Goal: Task Accomplishment & Management: Complete application form

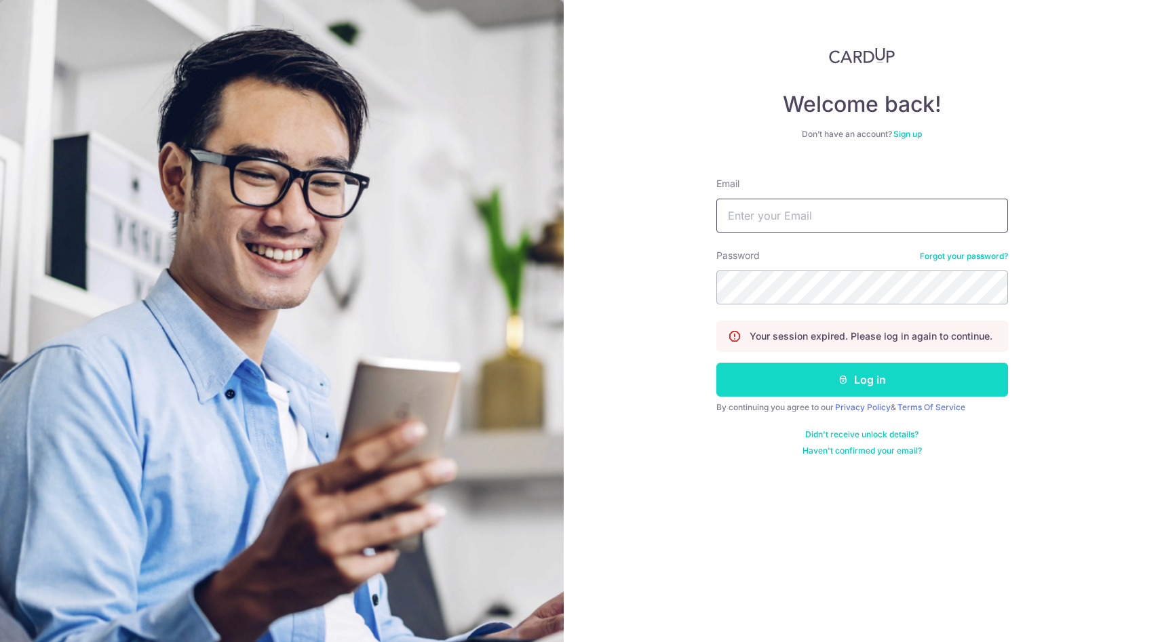
type input "taywenbin64@gmail.com"
click at [863, 393] on button "Log in" at bounding box center [862, 380] width 292 height 34
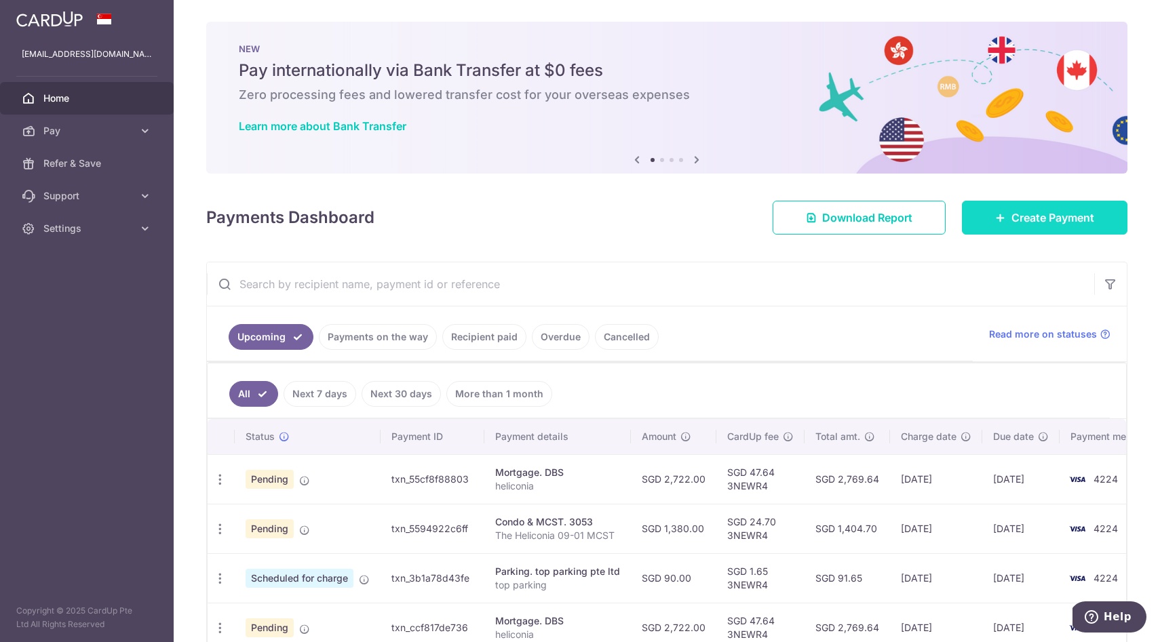
click at [1097, 220] on link "Create Payment" at bounding box center [1044, 218] width 165 height 34
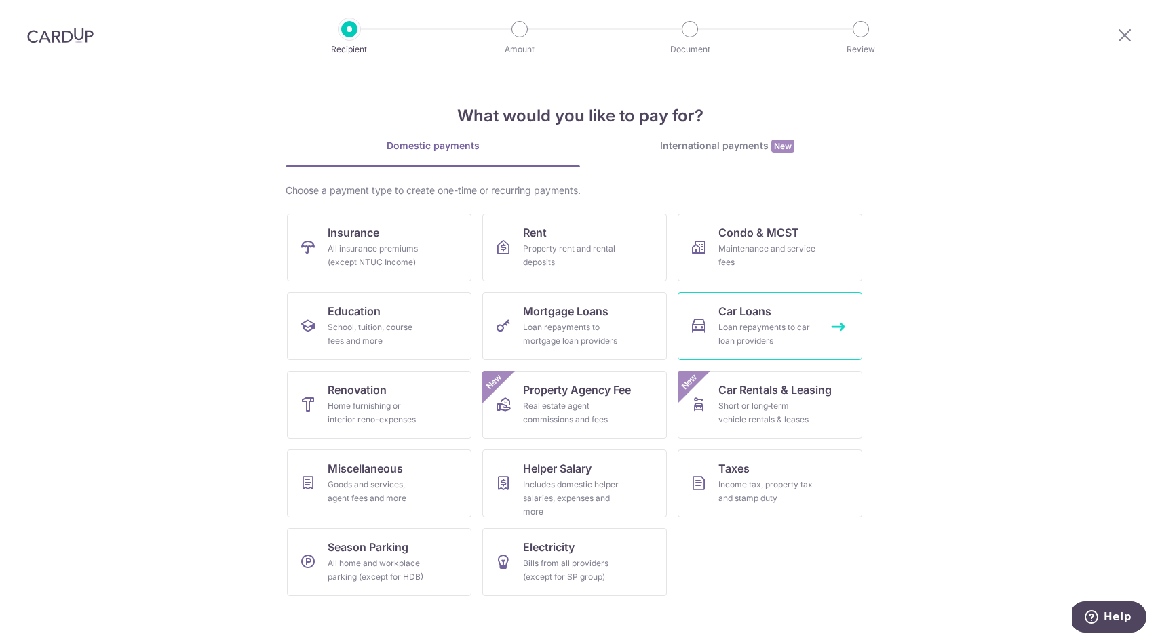
click at [759, 322] on div "Loan repayments to car loan providers" at bounding box center [767, 334] width 98 height 27
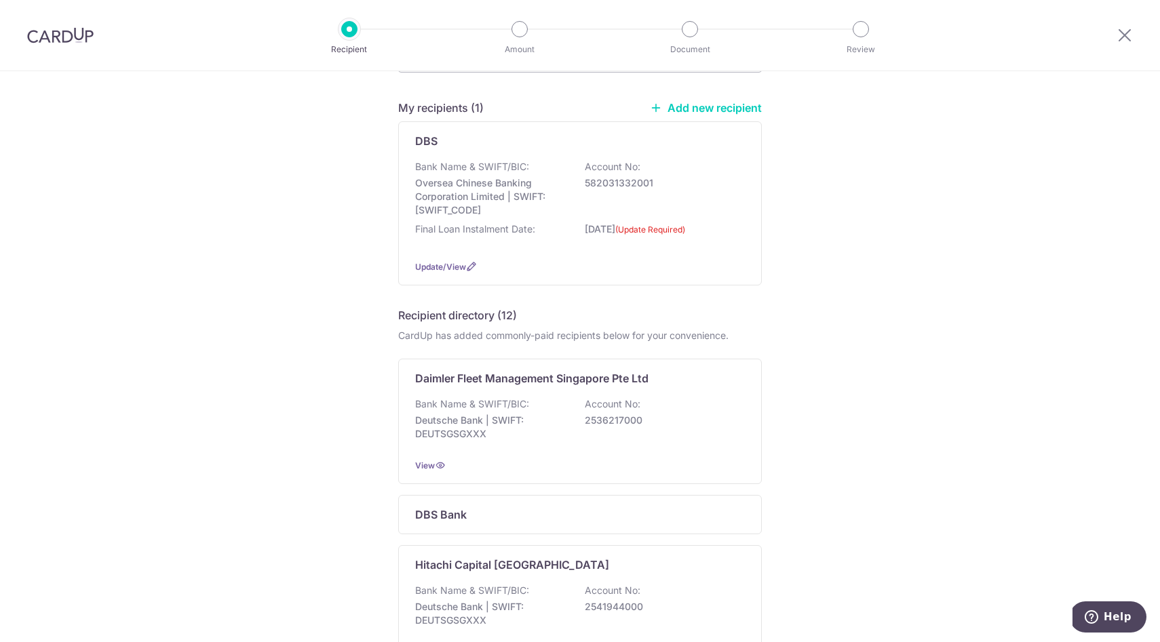
scroll to position [96, 0]
click at [423, 507] on p "DBS Bank" at bounding box center [441, 514] width 52 height 16
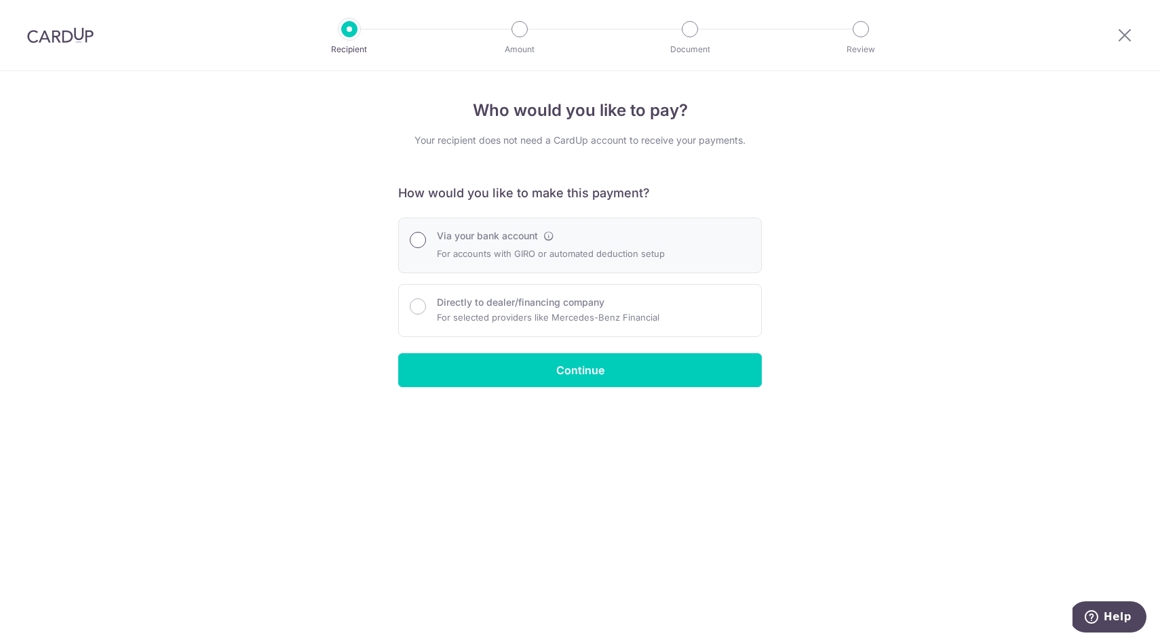
click at [416, 242] on input "Via your bank account" at bounding box center [418, 240] width 16 height 16
radio input "true"
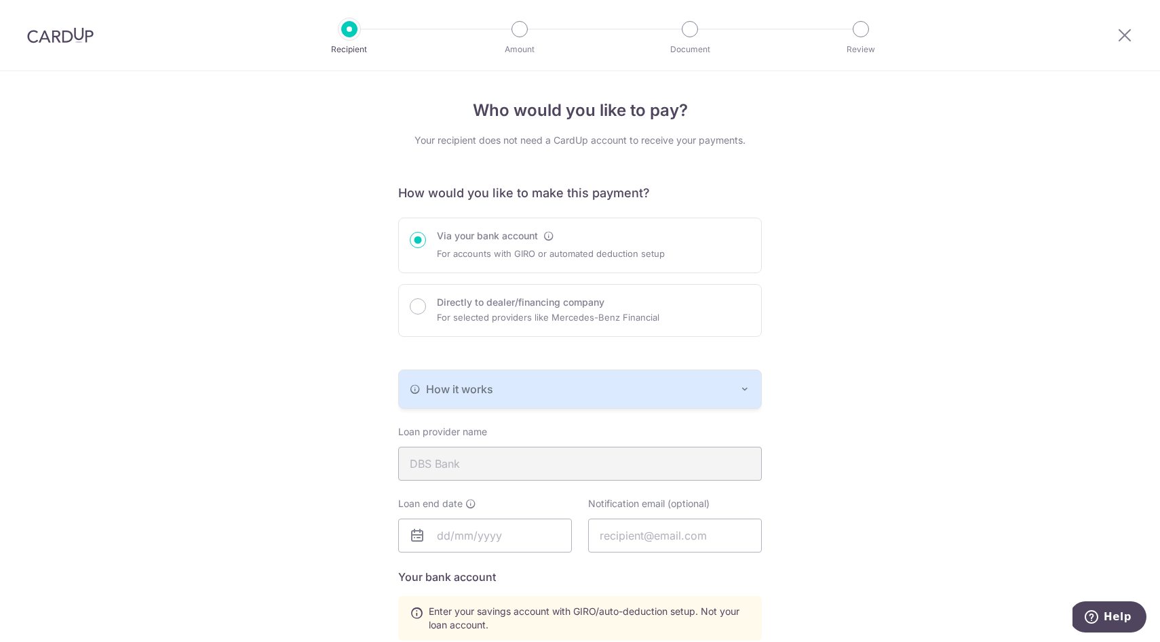
click at [296, 319] on div "Who would you like to pay? Your recipient does not need a CardUp account to rec…" at bounding box center [580, 543] width 1160 height 944
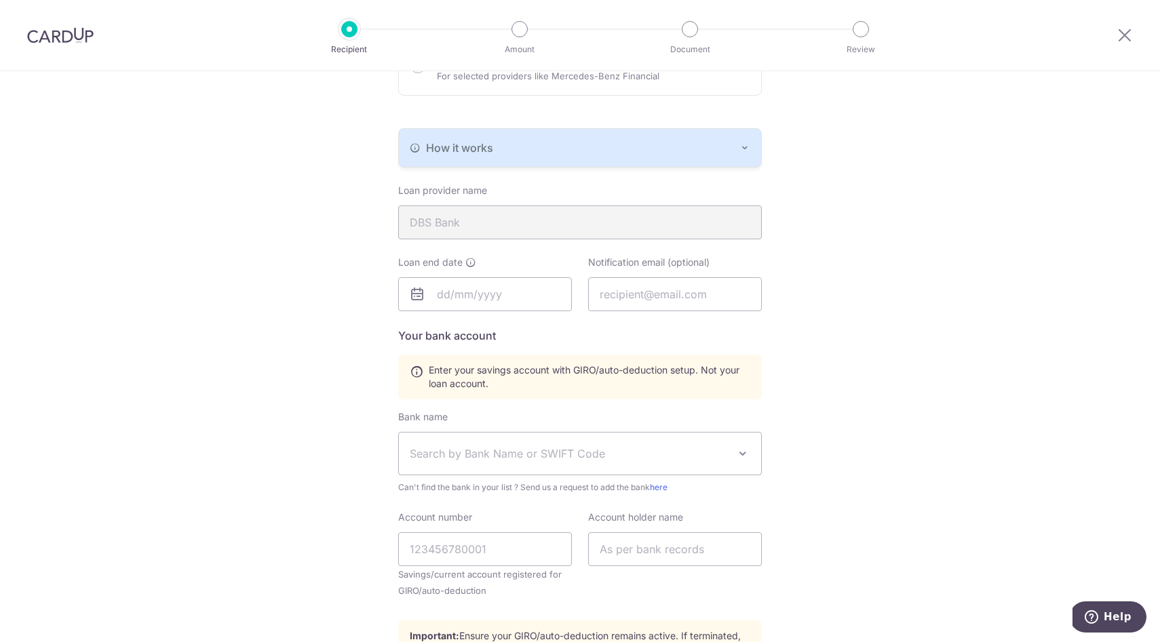
scroll to position [246, 0]
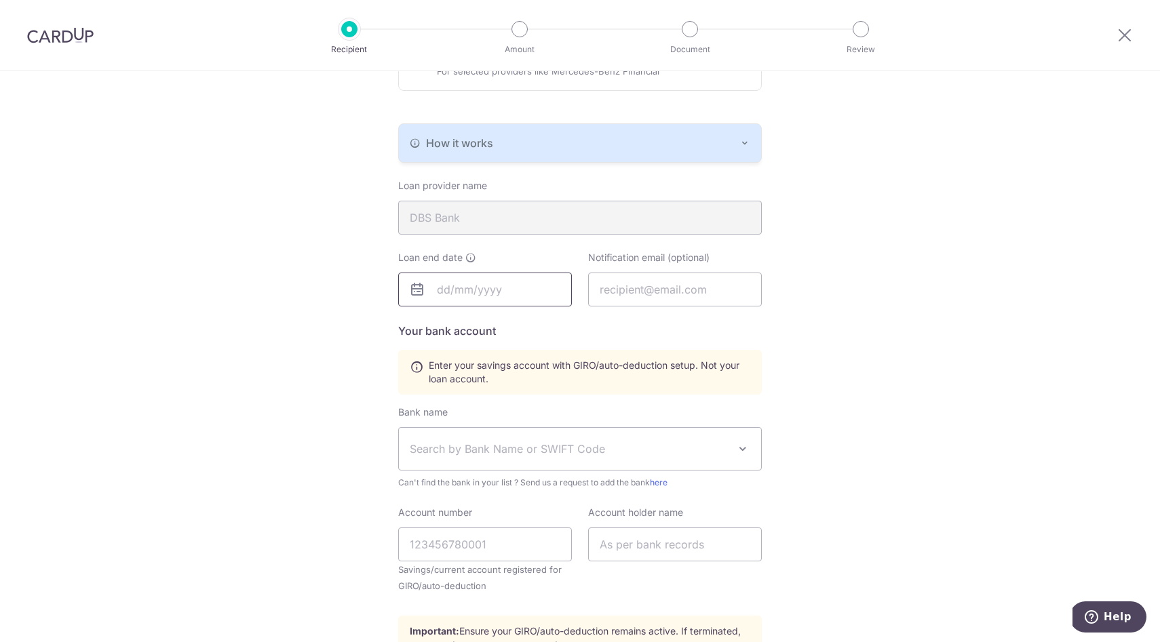
click at [467, 292] on input "text" at bounding box center [485, 290] width 174 height 34
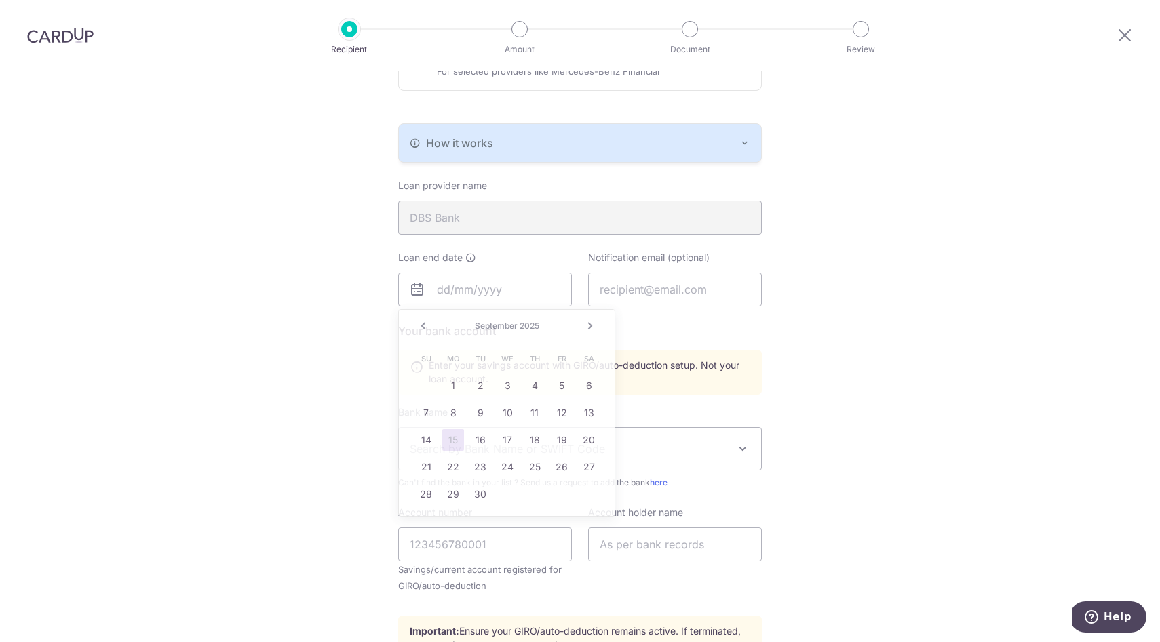
drag, startPoint x: 275, startPoint y: 342, endPoint x: 298, endPoint y: 340, distance: 23.1
click at [275, 342] on div "Who would you like to pay? Your recipient does not need a CardUp account to rec…" at bounding box center [580, 297] width 1160 height 944
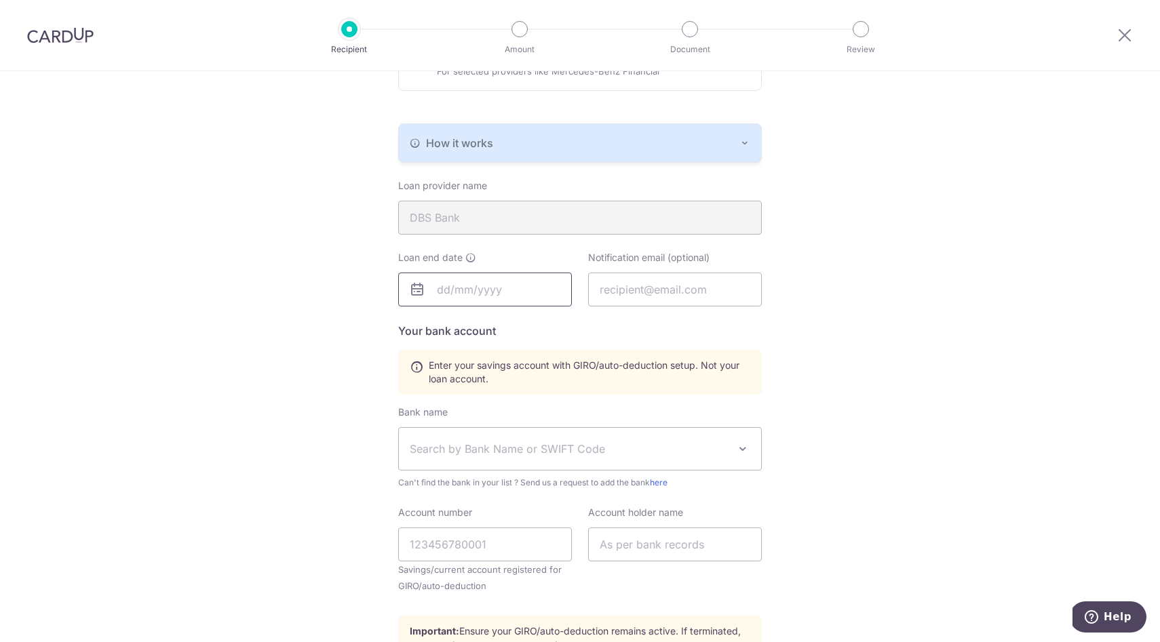
click at [467, 290] on input "text" at bounding box center [485, 290] width 174 height 34
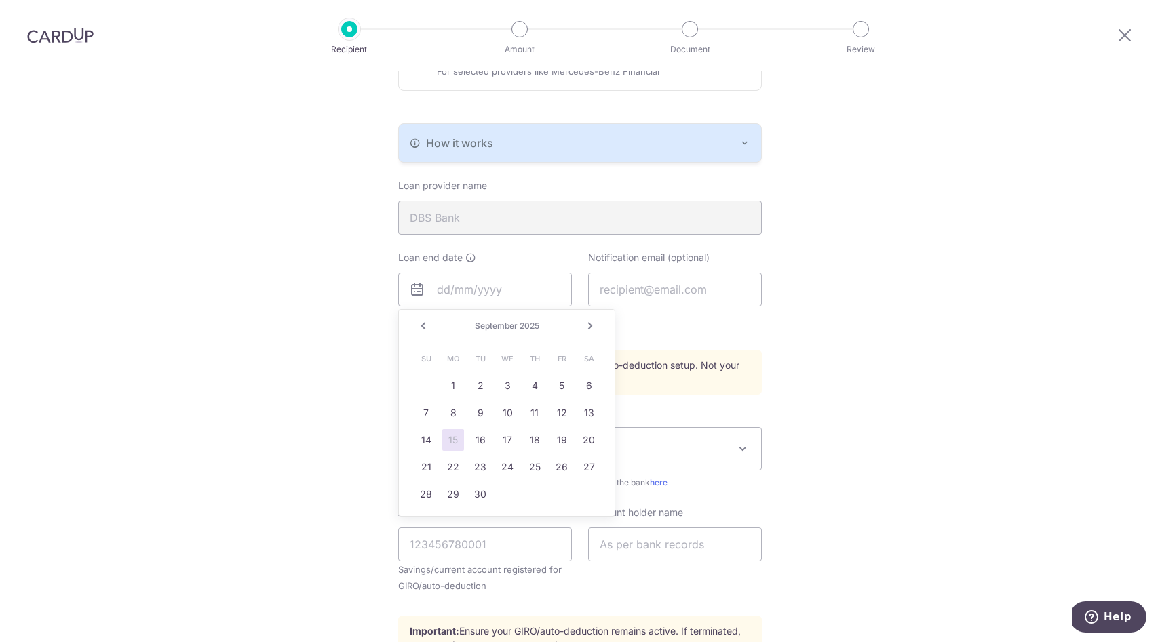
click at [589, 325] on link "Next" at bounding box center [590, 326] width 16 height 16
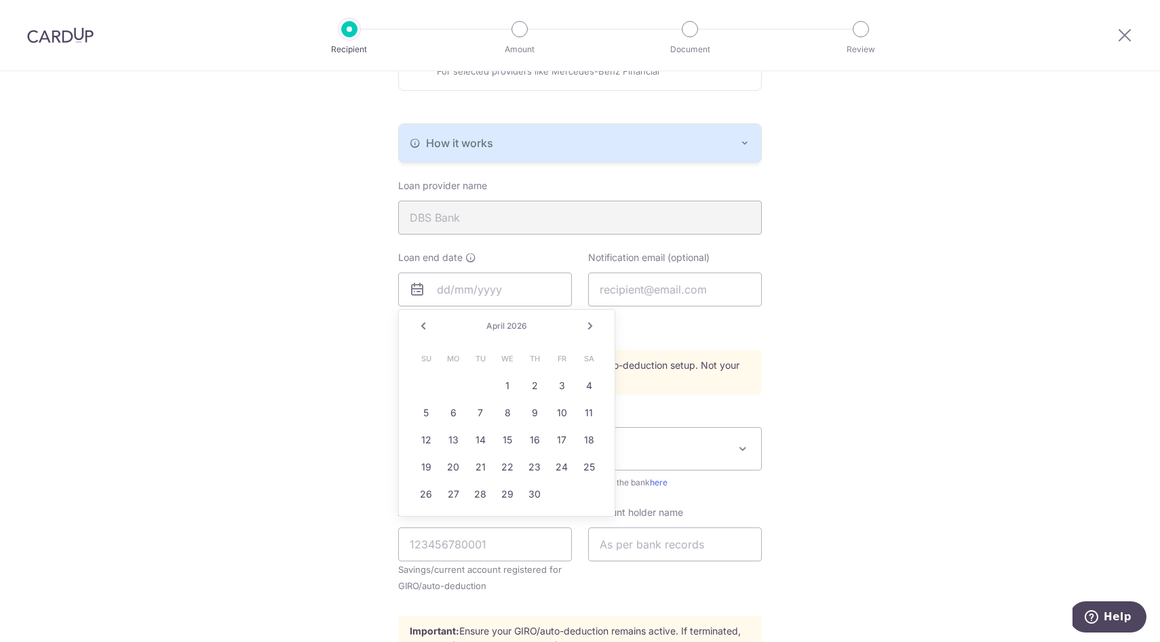
click at [589, 325] on link "Next" at bounding box center [590, 326] width 16 height 16
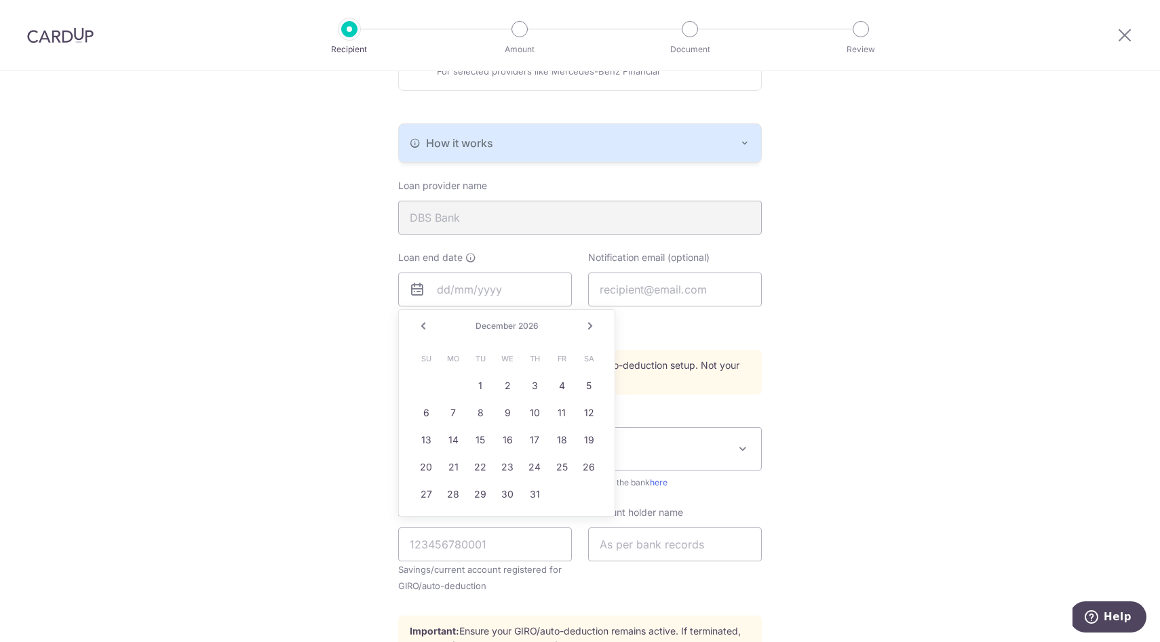
click at [589, 325] on link "Next" at bounding box center [590, 326] width 16 height 16
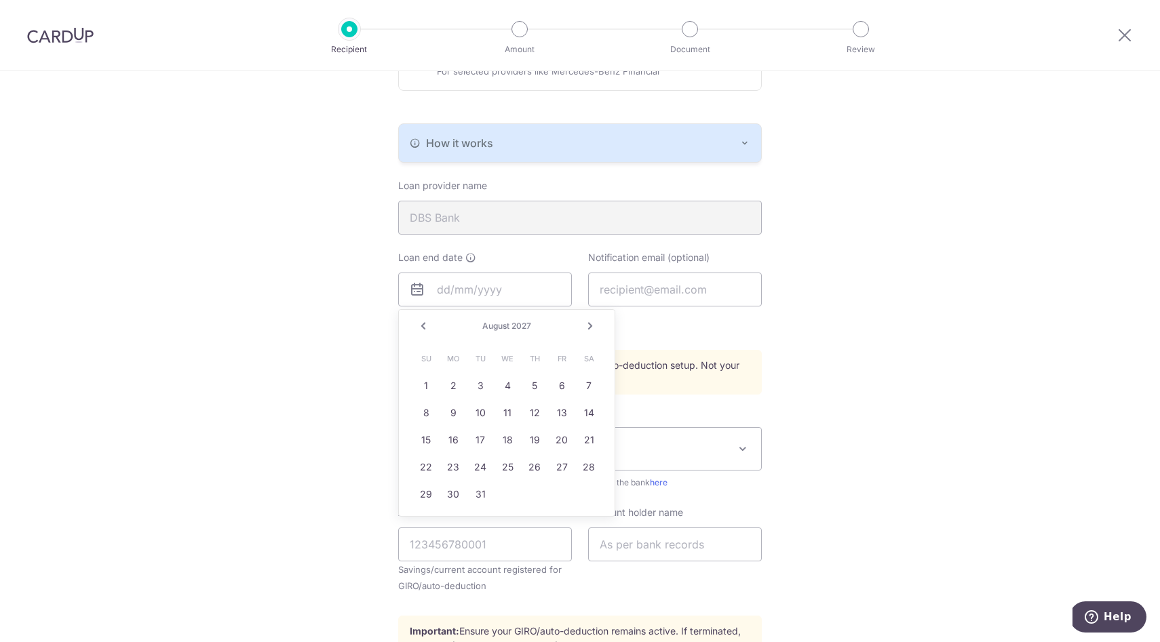
click at [589, 325] on link "Next" at bounding box center [590, 326] width 16 height 16
click at [510, 497] on link "27" at bounding box center [507, 494] width 22 height 22
type input "10/27/2027"
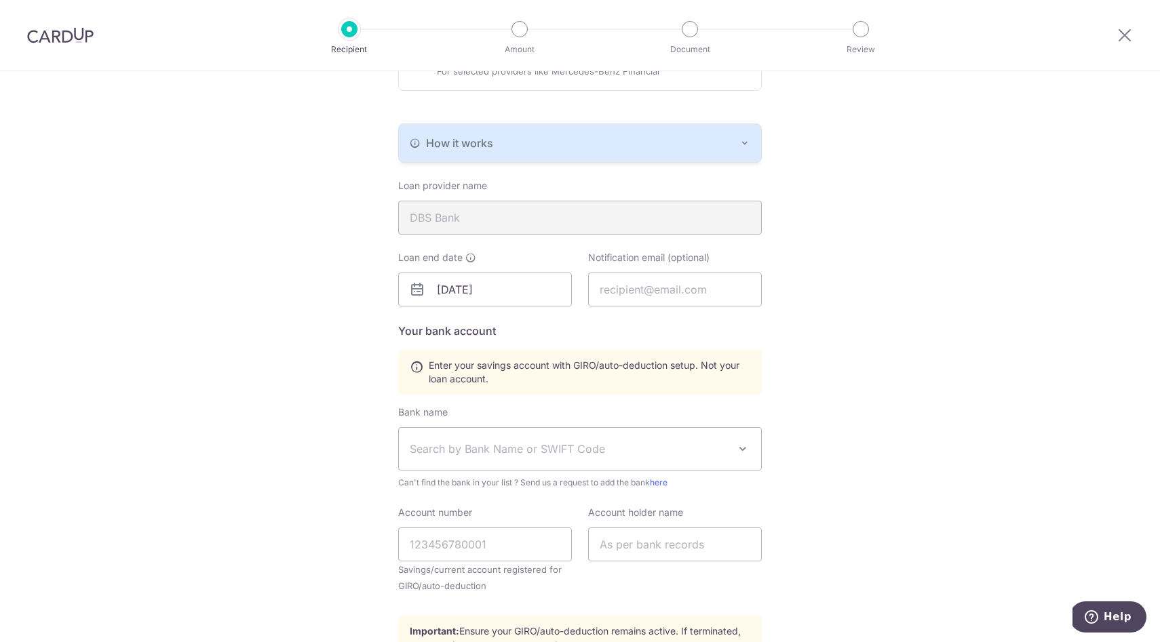
click at [570, 443] on span "Search by Bank Name or SWIFT Code" at bounding box center [569, 449] width 319 height 16
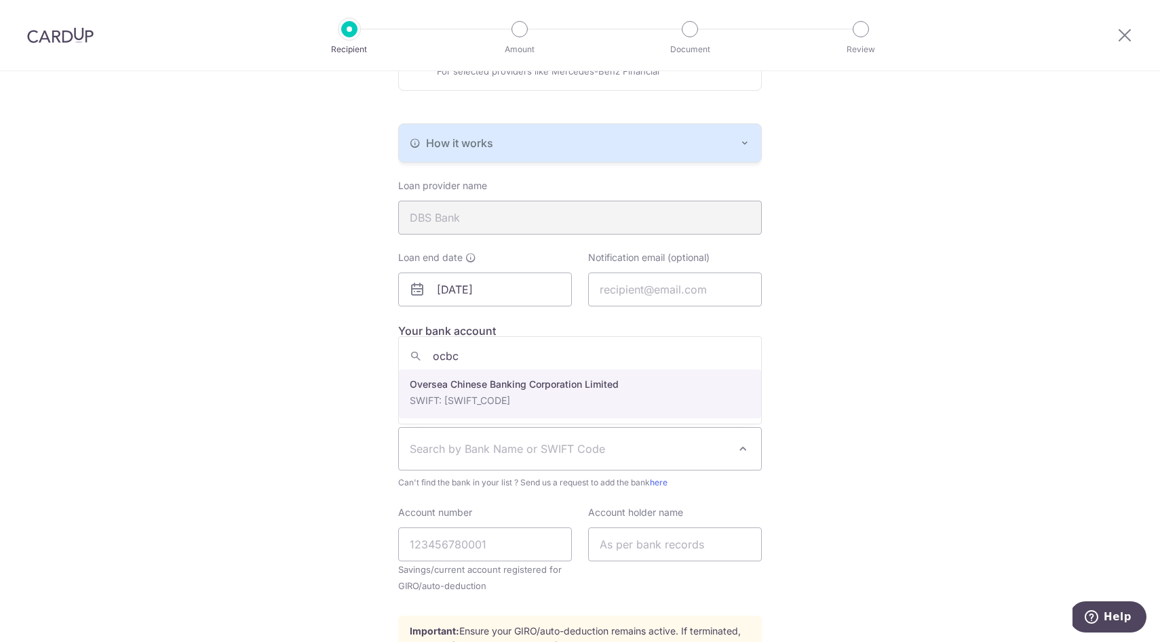
type input "ocbc"
select select "12"
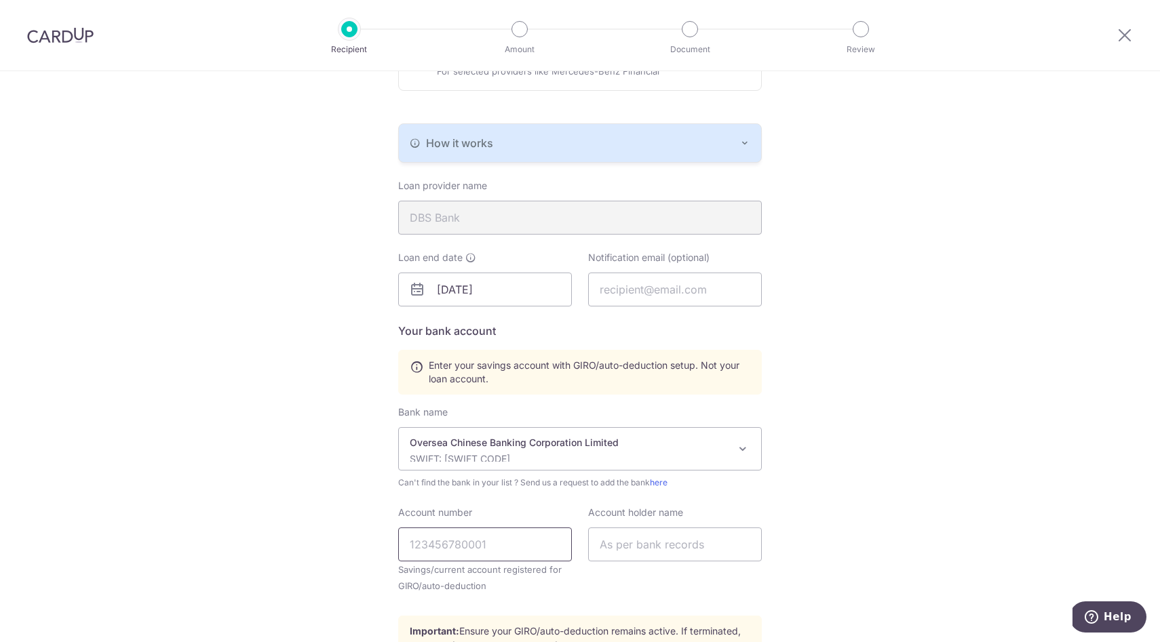
click at [433, 540] on input "Account number" at bounding box center [485, 545] width 174 height 34
click at [430, 549] on input "Account number" at bounding box center [485, 545] width 174 height 34
type input "582"
